Goal: Task Accomplishment & Management: Use online tool/utility

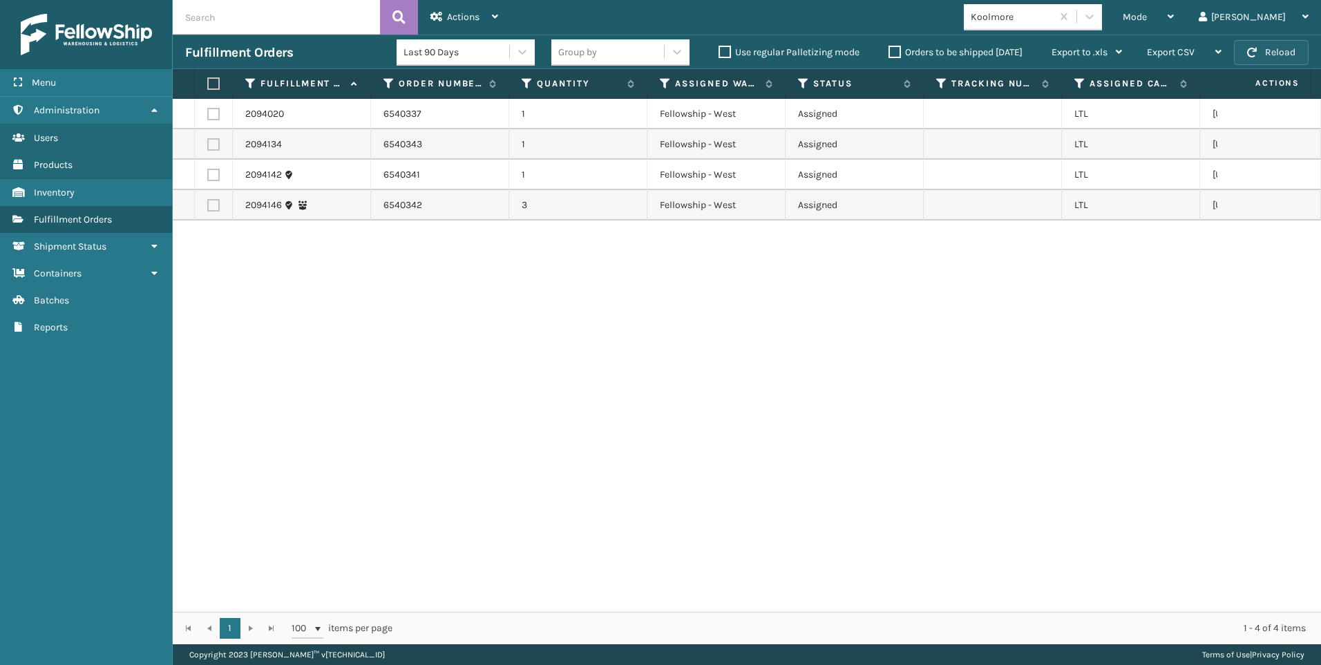
click at [1262, 50] on button "Reload" at bounding box center [1271, 52] width 75 height 25
click at [213, 83] on label at bounding box center [211, 83] width 8 height 12
click at [208, 83] on input "checkbox" at bounding box center [207, 83] width 1 height 9
checkbox input "true"
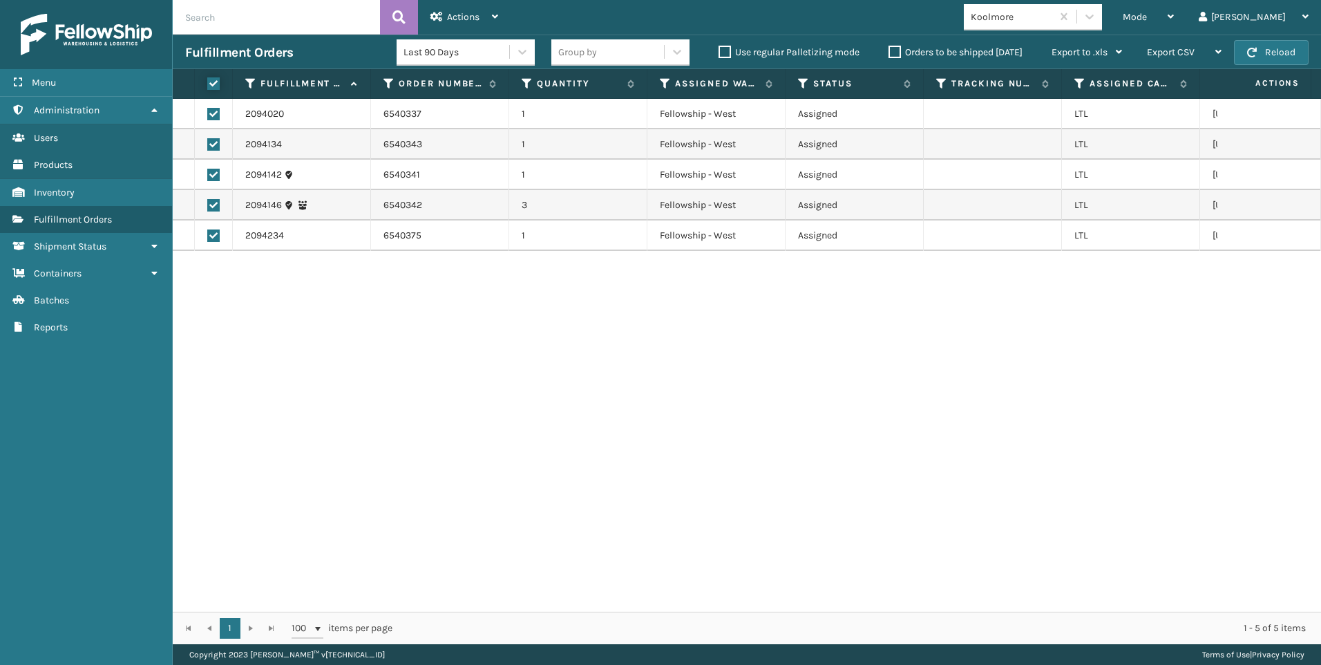
checkbox input "true"
click at [481, 10] on div "Actions" at bounding box center [465, 17] width 68 height 35
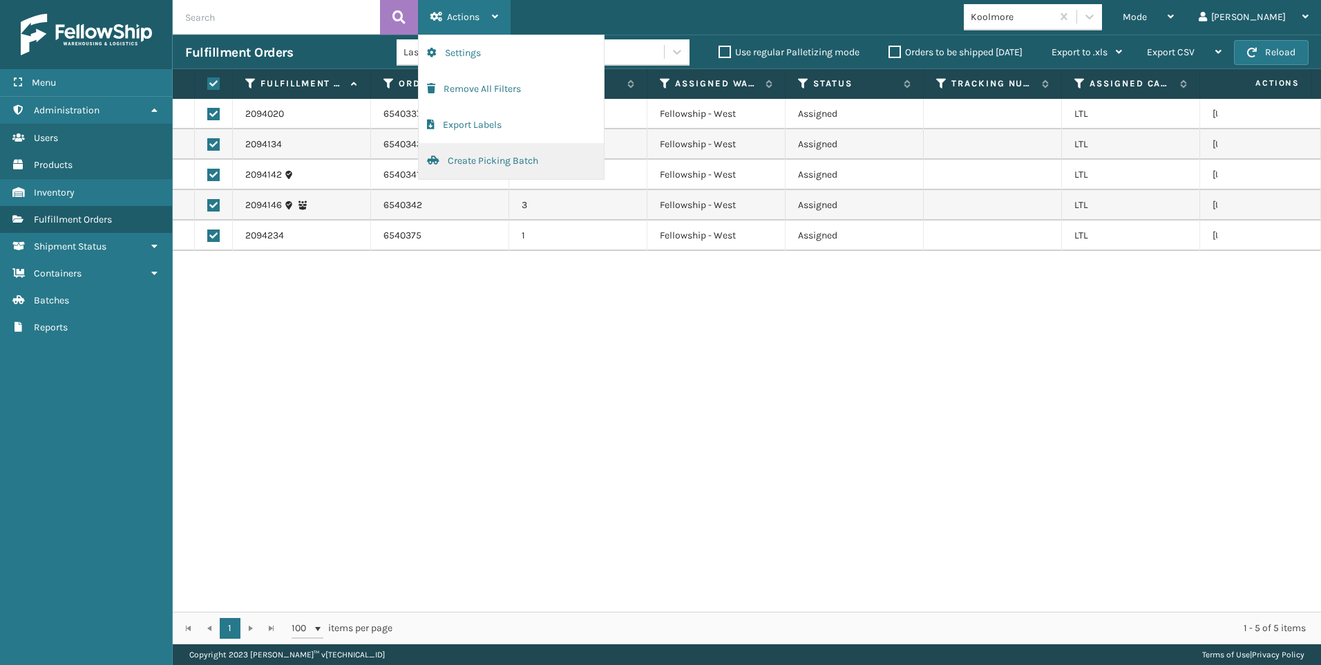
click at [491, 160] on button "Create Picking Batch" at bounding box center [511, 161] width 185 height 36
